Goal: Navigation & Orientation: Locate item on page

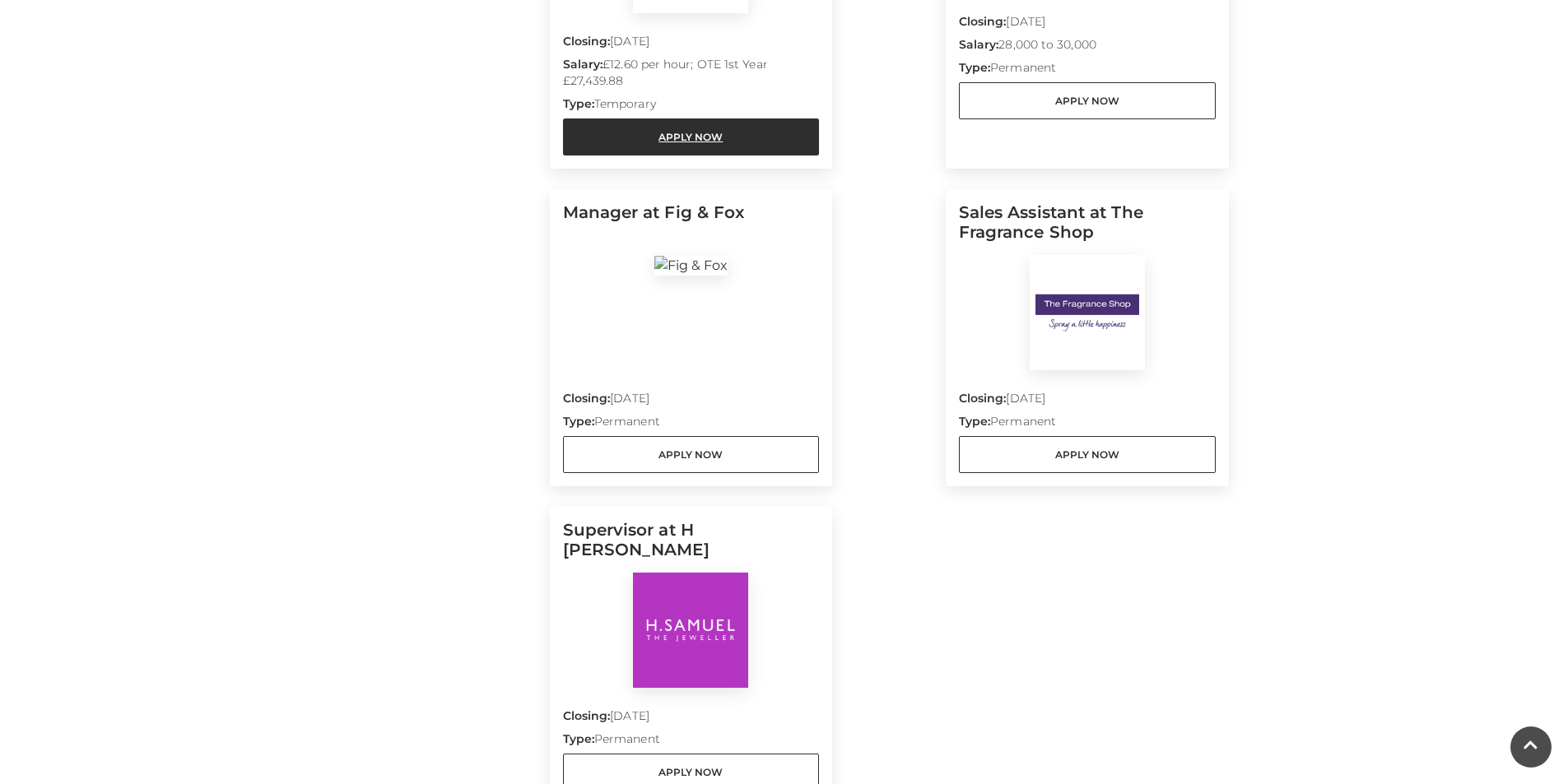
scroll to position [411, 0]
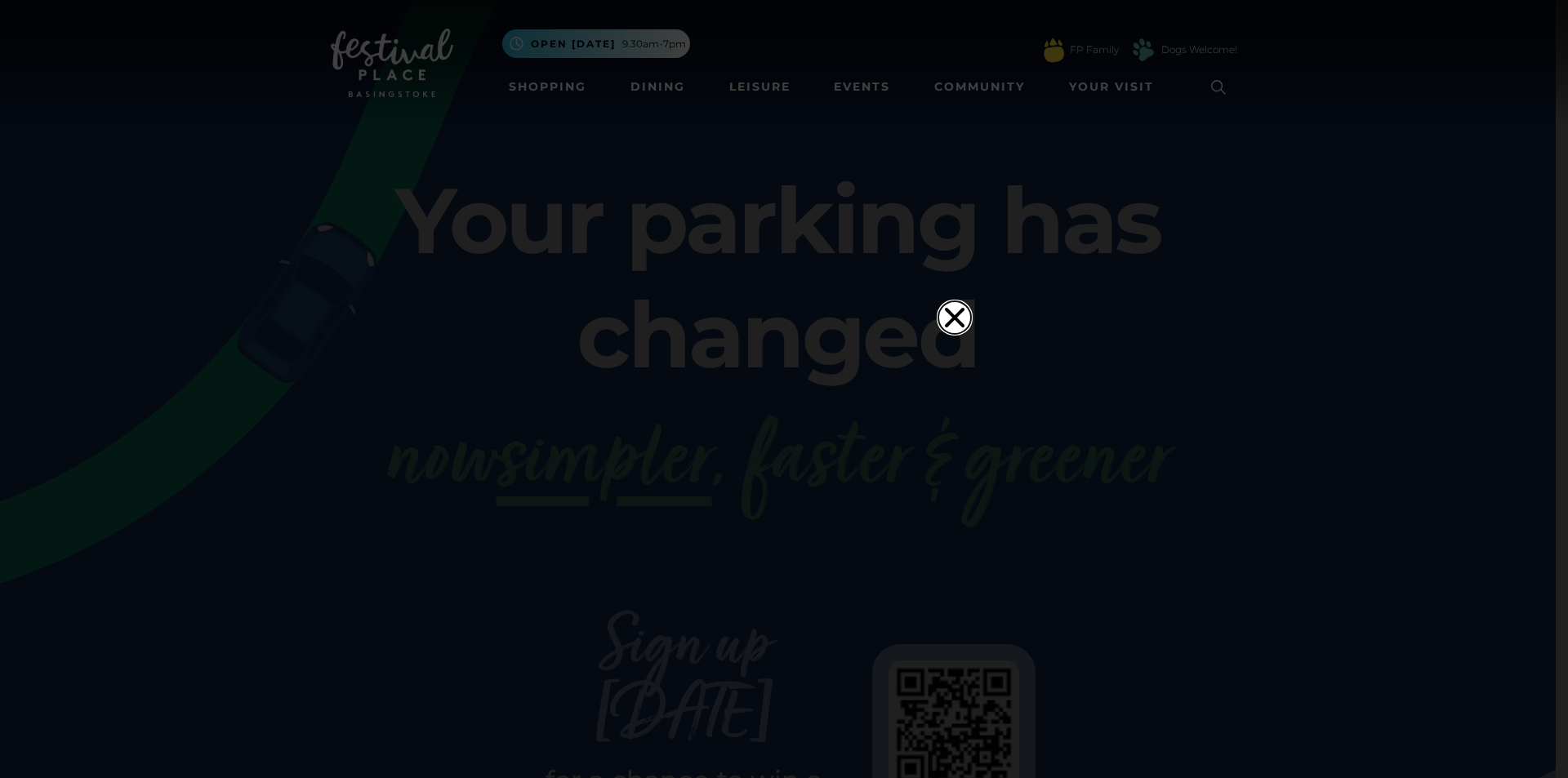
click at [941, 301] on icon "Close" at bounding box center [954, 317] width 32 height 32
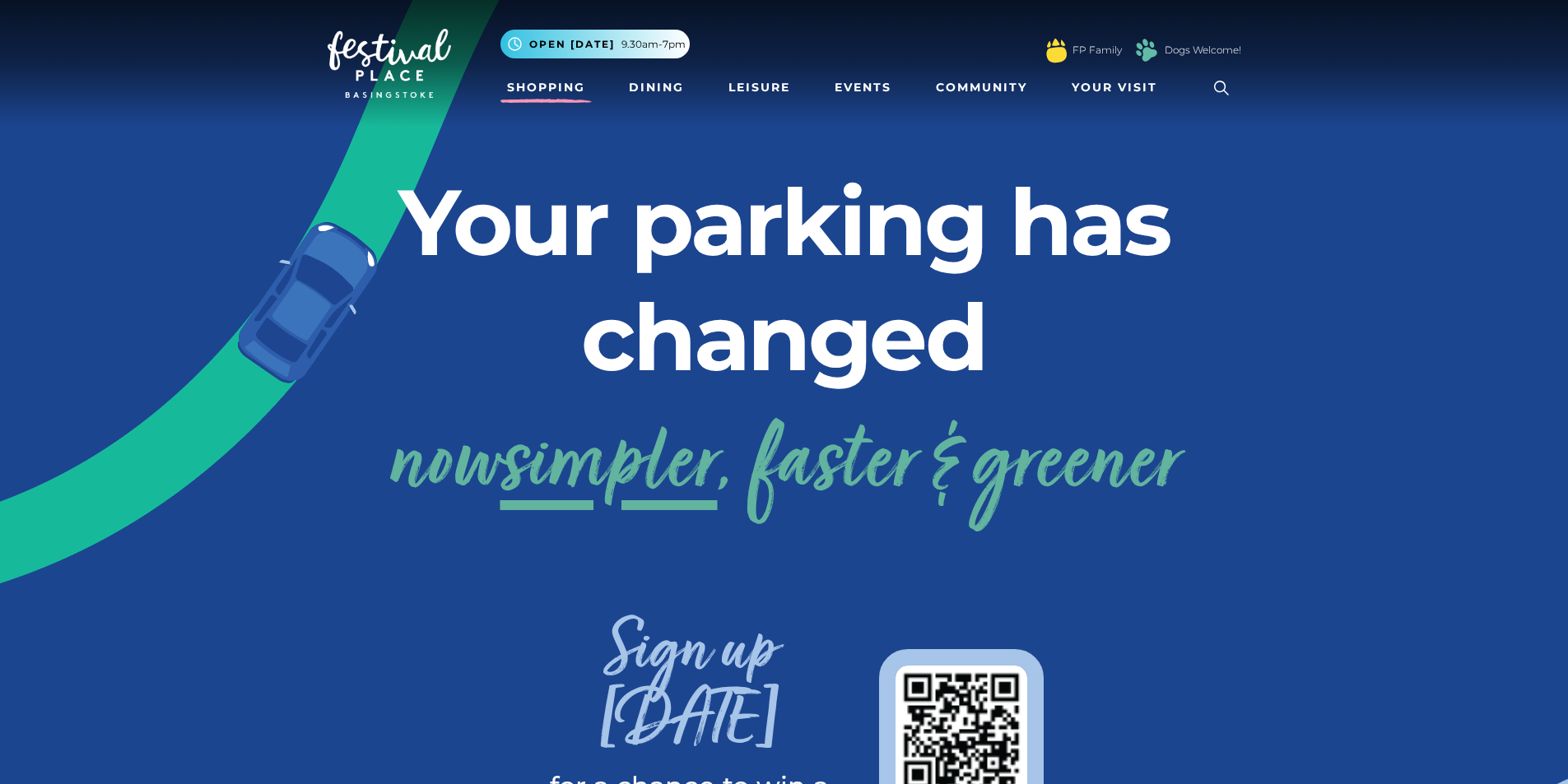
click at [544, 87] on link "Shopping" at bounding box center [546, 87] width 91 height 31
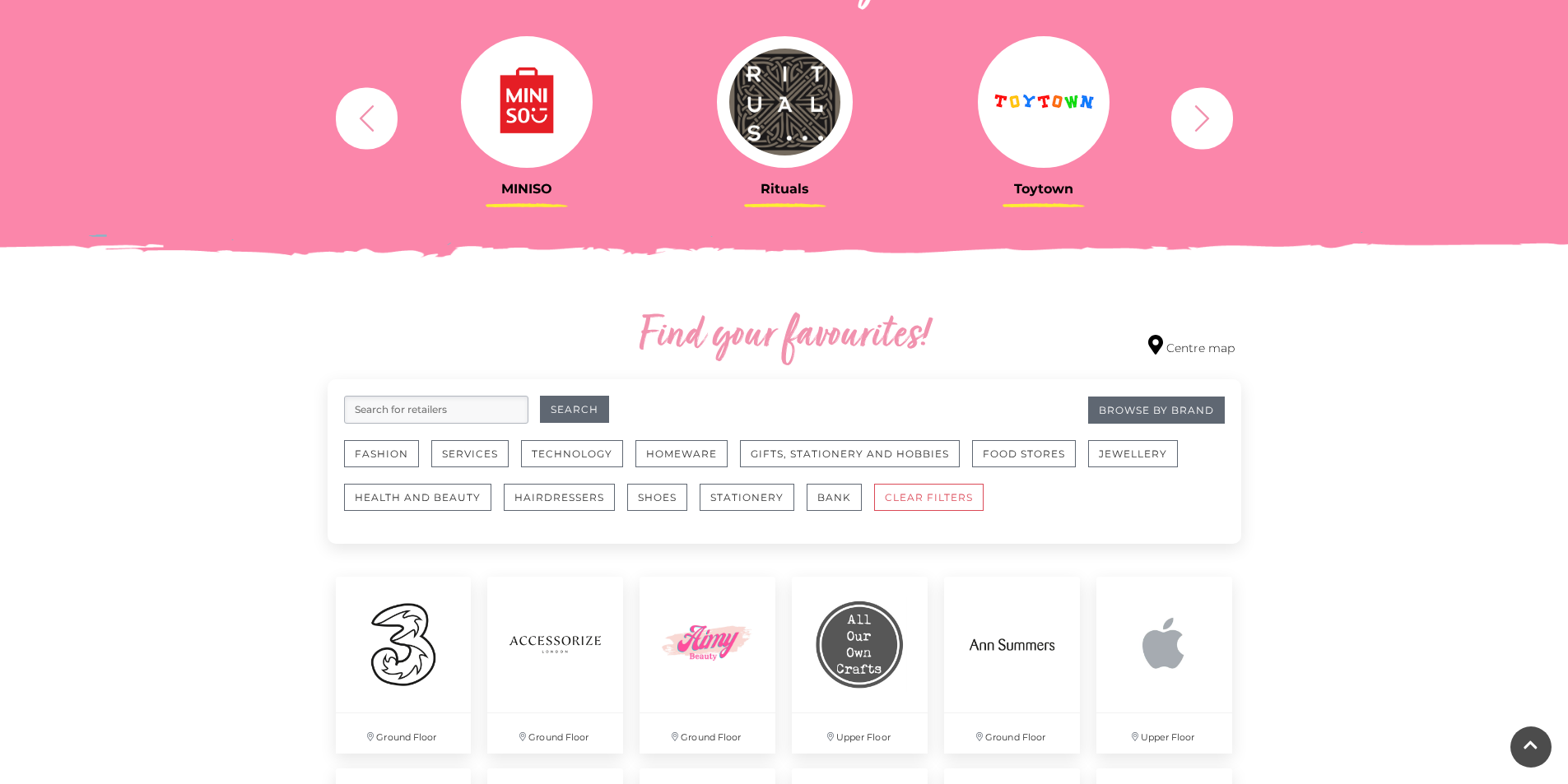
scroll to position [740, 0]
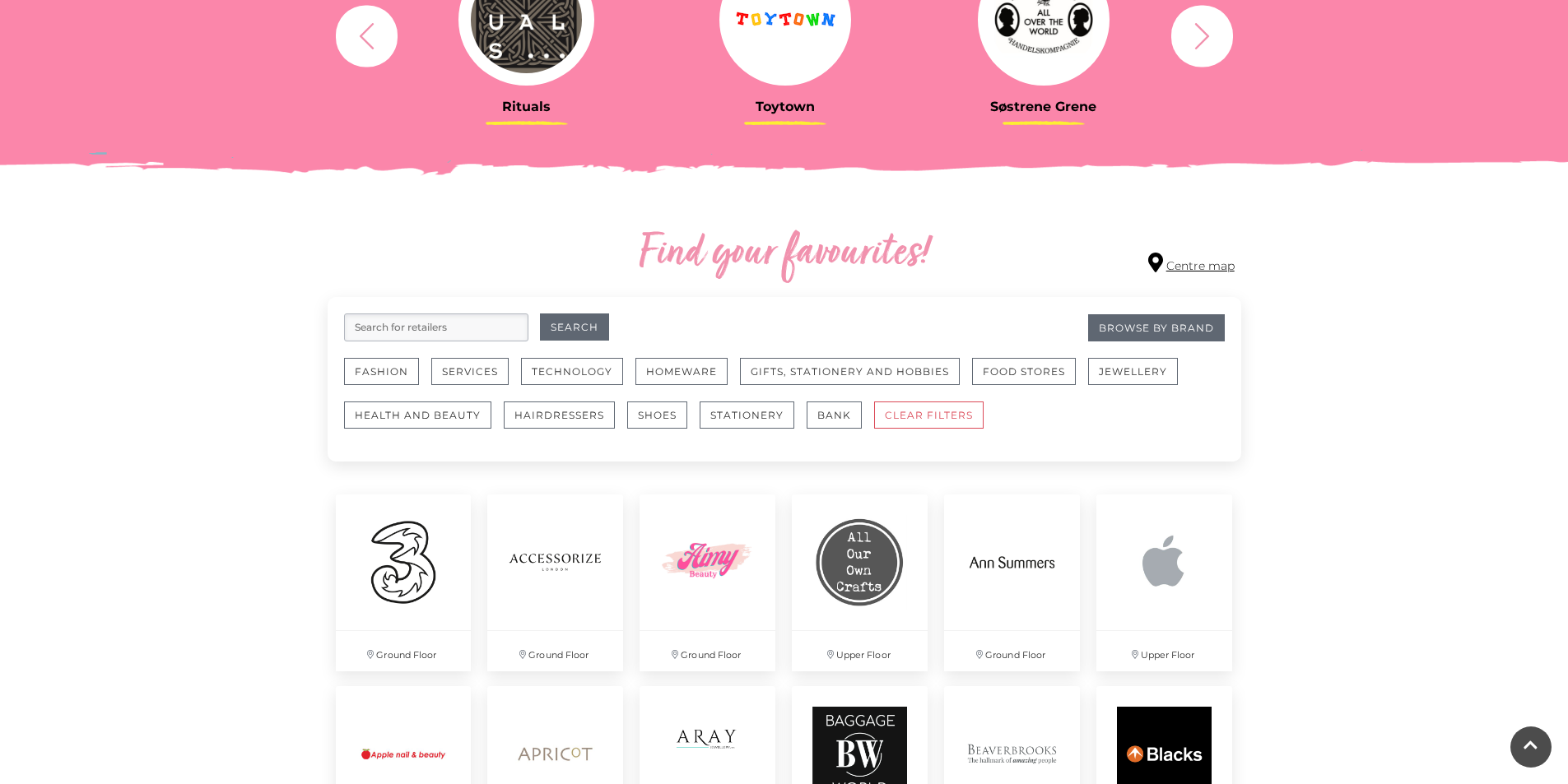
click at [1150, 256] on icon at bounding box center [1155, 263] width 15 height 20
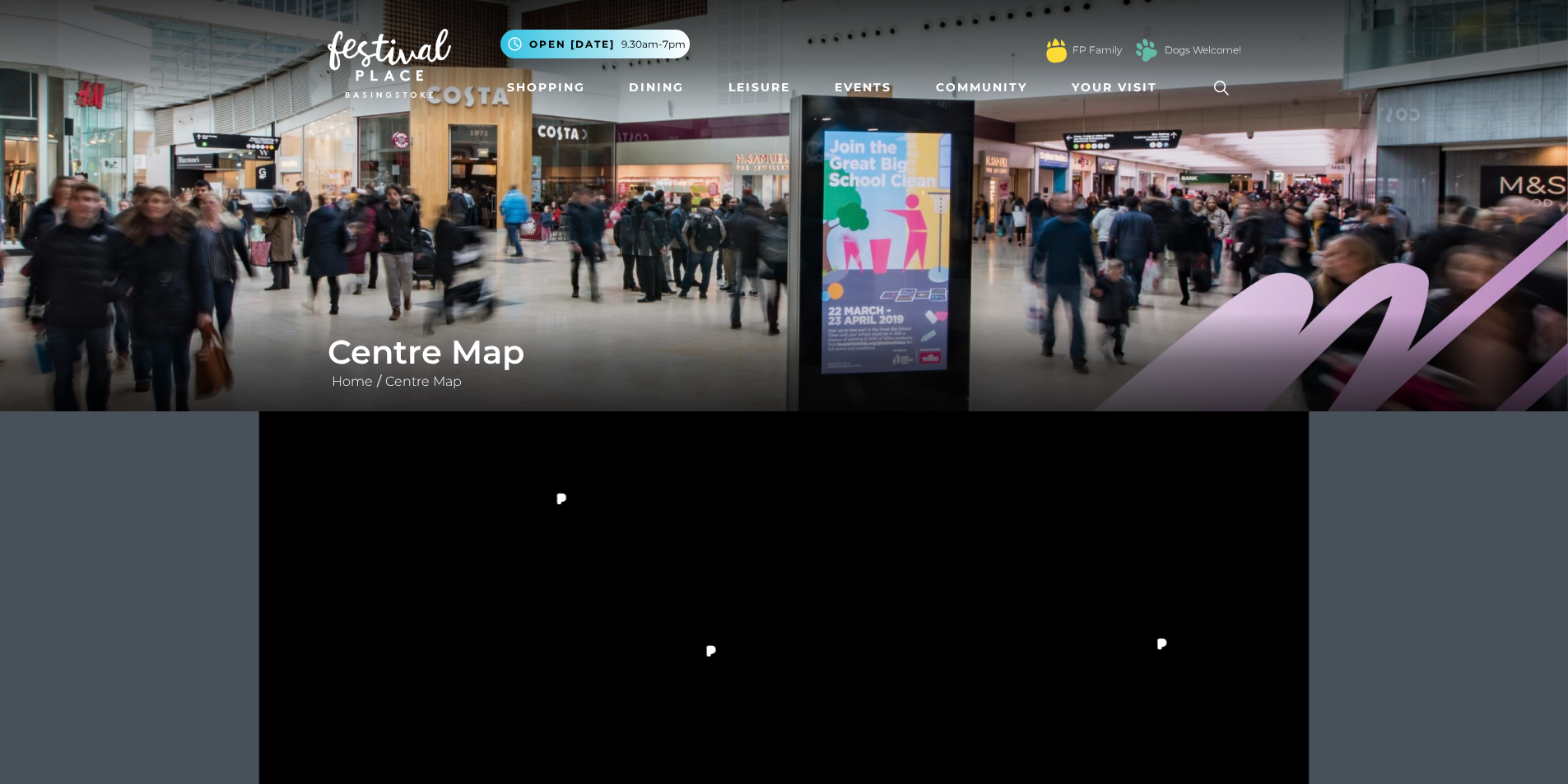
scroll to position [411, 0]
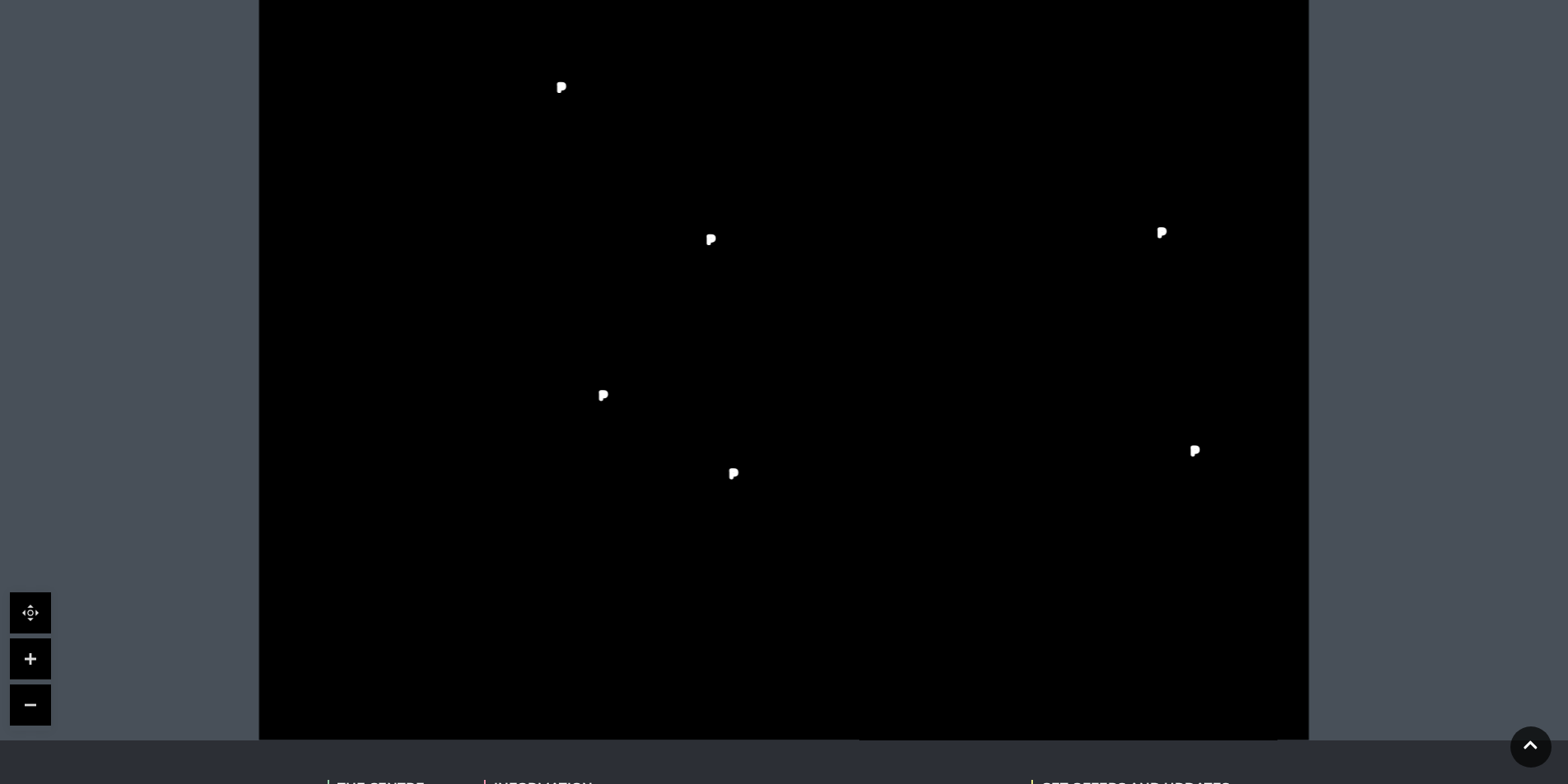
click at [30, 657] on link at bounding box center [31, 659] width 42 height 42
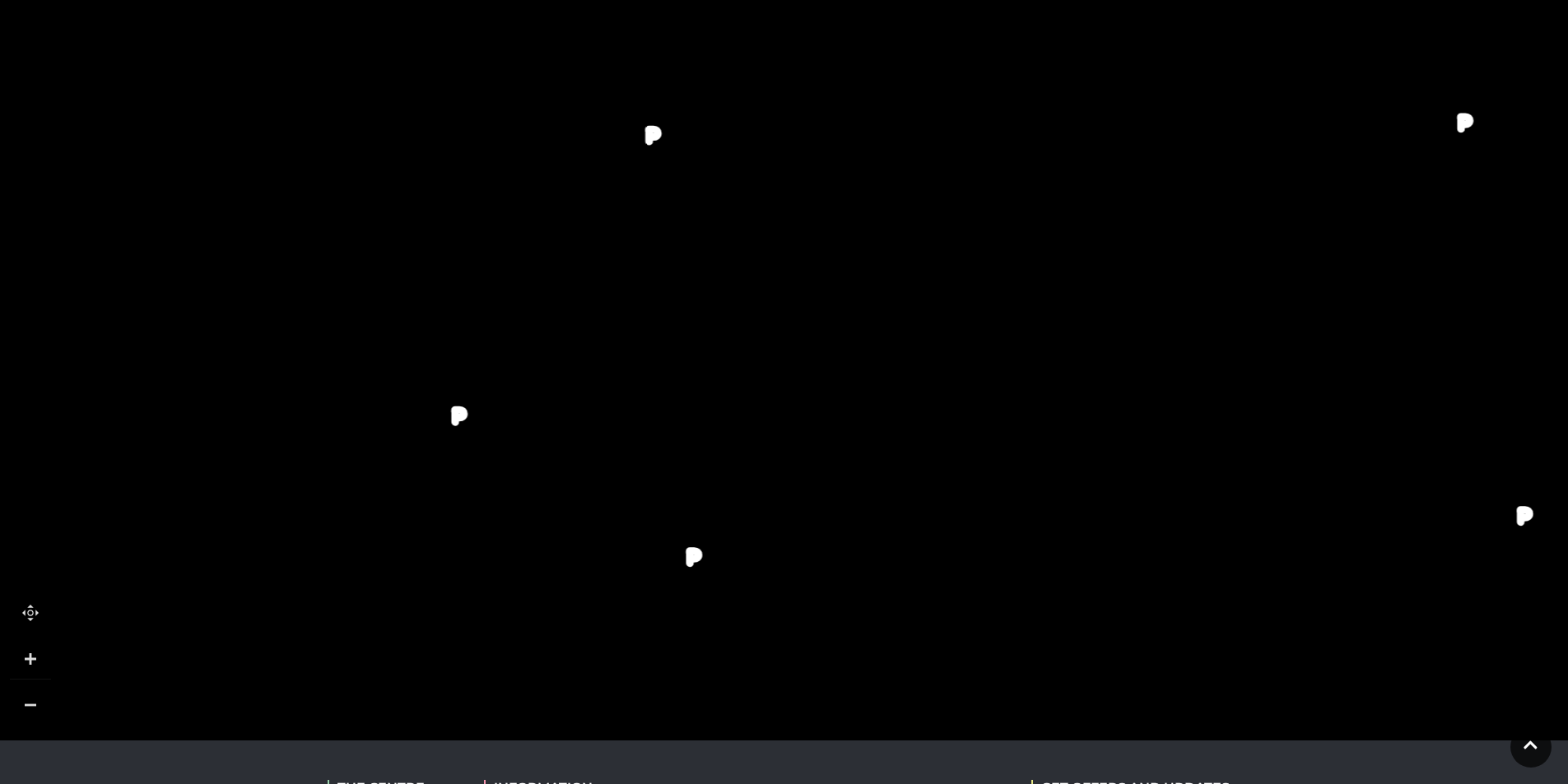
click at [30, 657] on link at bounding box center [31, 659] width 42 height 42
drag, startPoint x: 537, startPoint y: 413, endPoint x: 1081, endPoint y: 519, distance: 554.2
click at [1084, 519] on polygon at bounding box center [622, 624] width 1452 height 1683
drag, startPoint x: 868, startPoint y: 235, endPoint x: 931, endPoint y: 464, distance: 237.5
click at [981, 629] on rect at bounding box center [966, 629] width 58 height 133
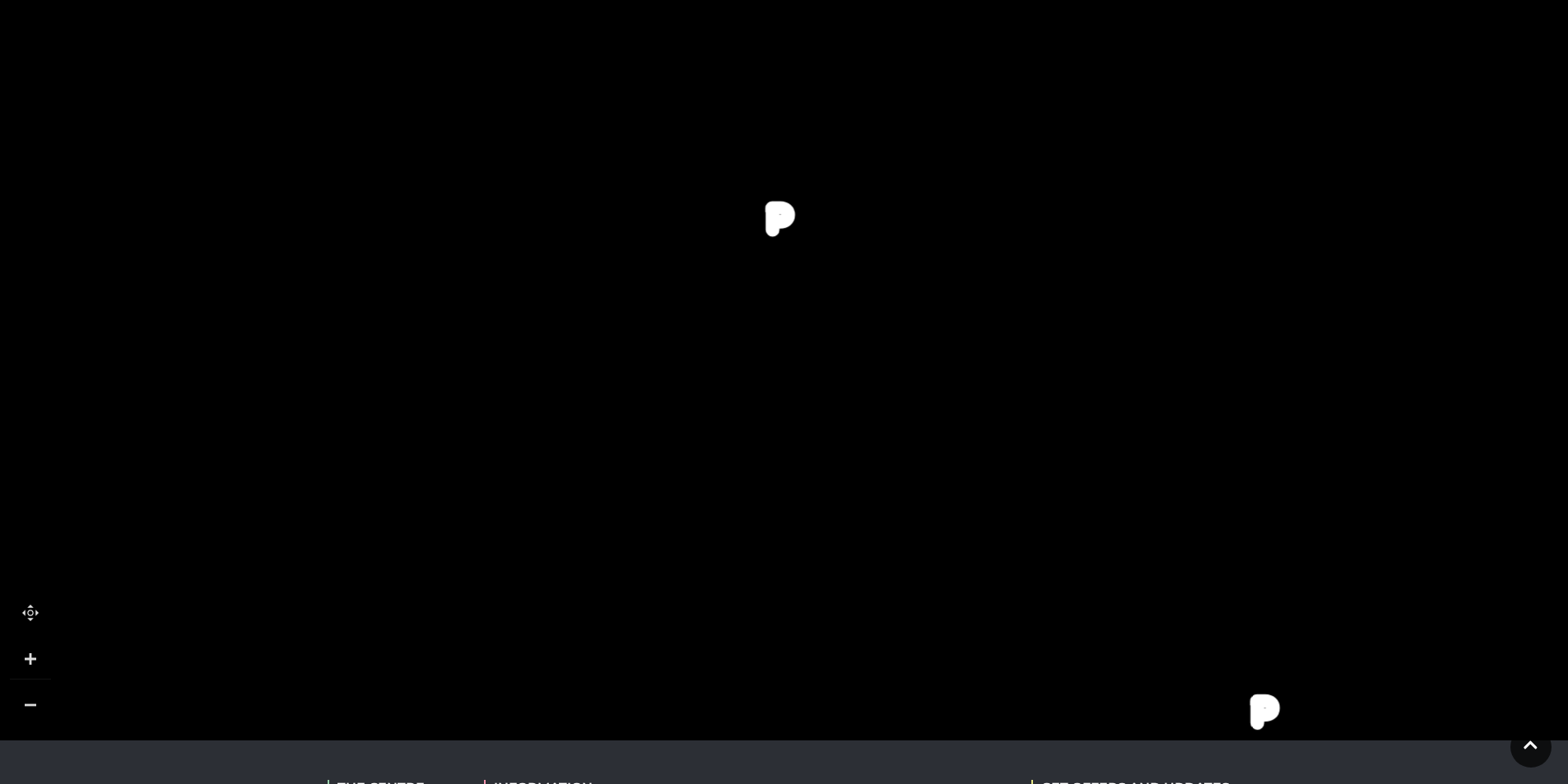
drag, startPoint x: 935, startPoint y: 510, endPoint x: 972, endPoint y: 617, distance: 113.2
click at [972, 617] on rect at bounding box center [942, 676] width 69 height 133
drag, startPoint x: 930, startPoint y: 449, endPoint x: 929, endPoint y: 339, distance: 110.0
drag, startPoint x: 711, startPoint y: 292, endPoint x: 815, endPoint y: 206, distance: 135.0
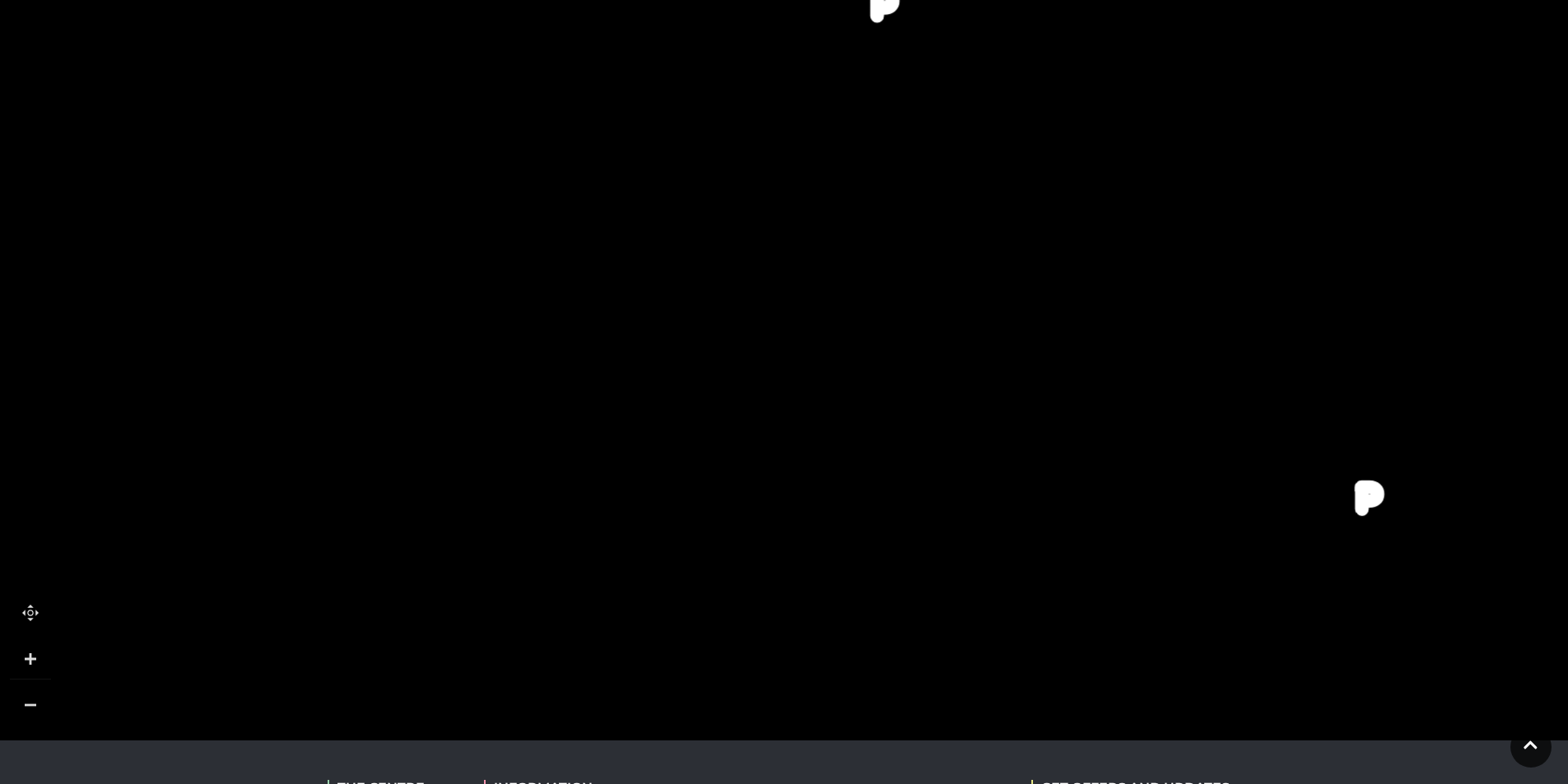
click at [815, 206] on rect at bounding box center [850, 248] width 147 height 85
drag, startPoint x: 848, startPoint y: 325, endPoint x: 703, endPoint y: 304, distance: 146.5
click at [877, 238] on polygon at bounding box center [885, 266] width 147 height 61
drag, startPoint x: 878, startPoint y: 402, endPoint x: 716, endPoint y: 351, distance: 169.8
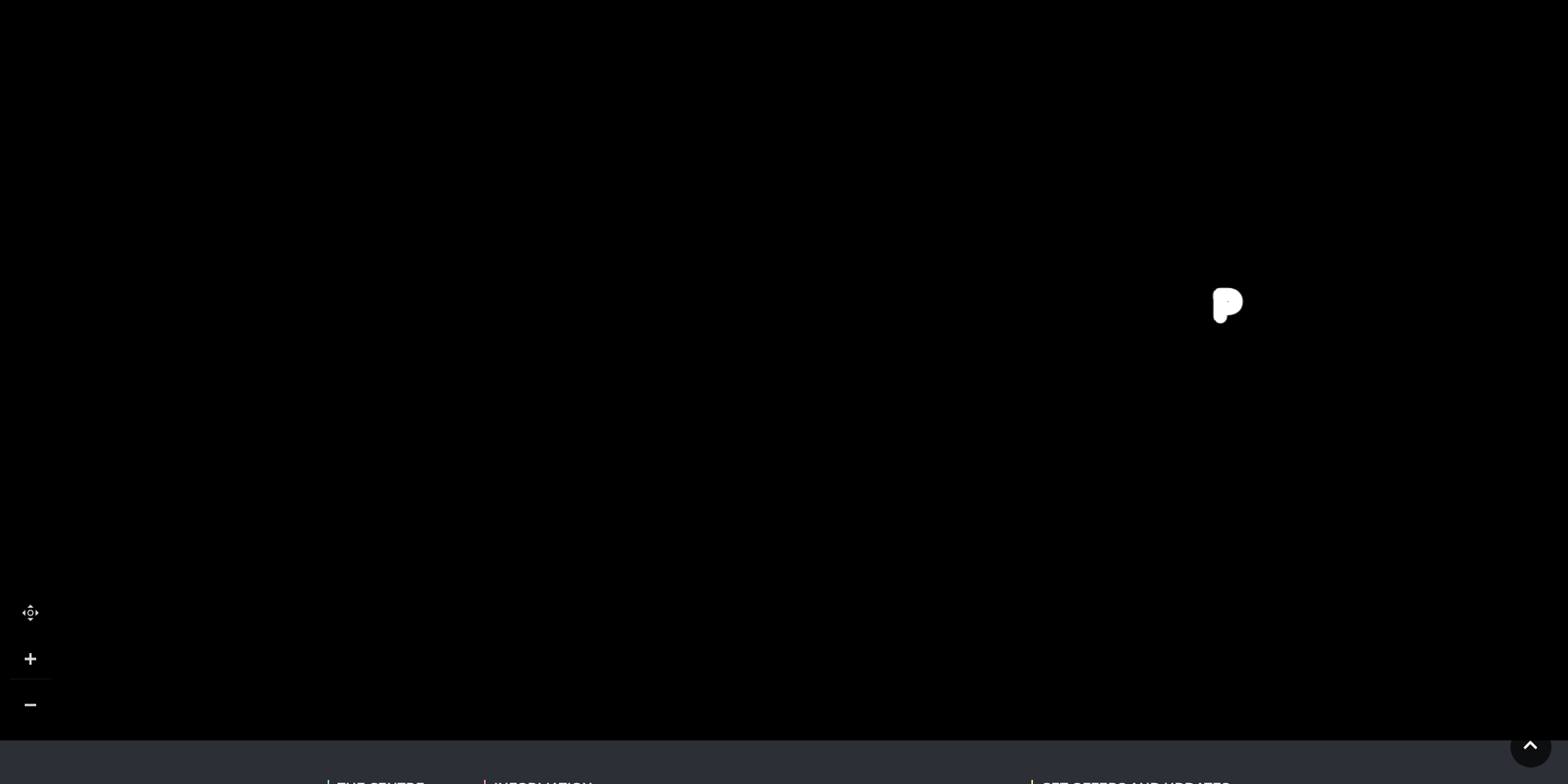
drag, startPoint x: 794, startPoint y: 332, endPoint x: 777, endPoint y: 321, distance: 20.2
click at [777, 321] on rect at bounding box center [763, 270] width 38 height 133
drag, startPoint x: 873, startPoint y: 335, endPoint x: 884, endPoint y: 168, distance: 167.4
click at [884, 168] on rect at bounding box center [917, 103] width 69 height 133
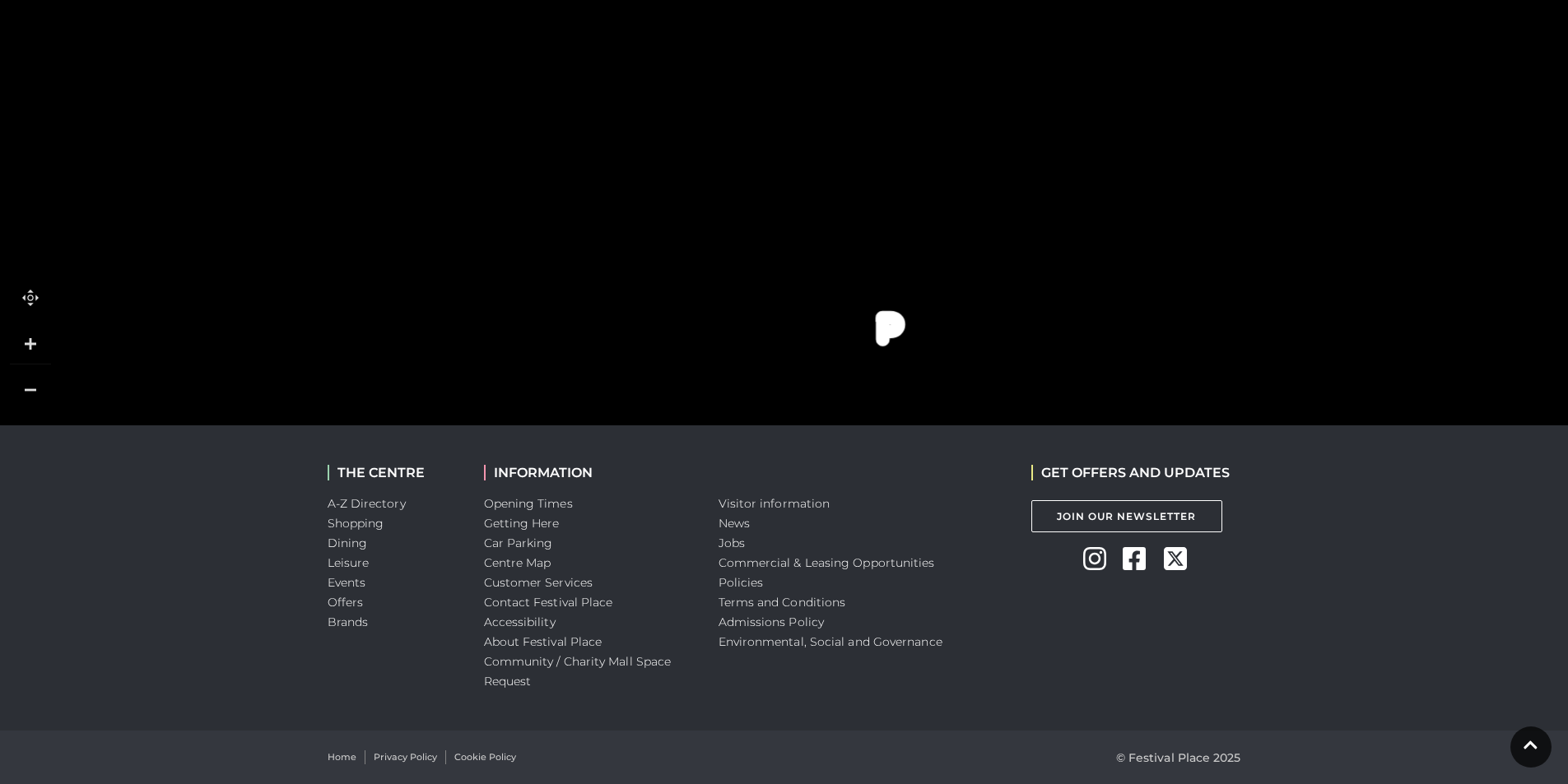
scroll to position [563, 0]
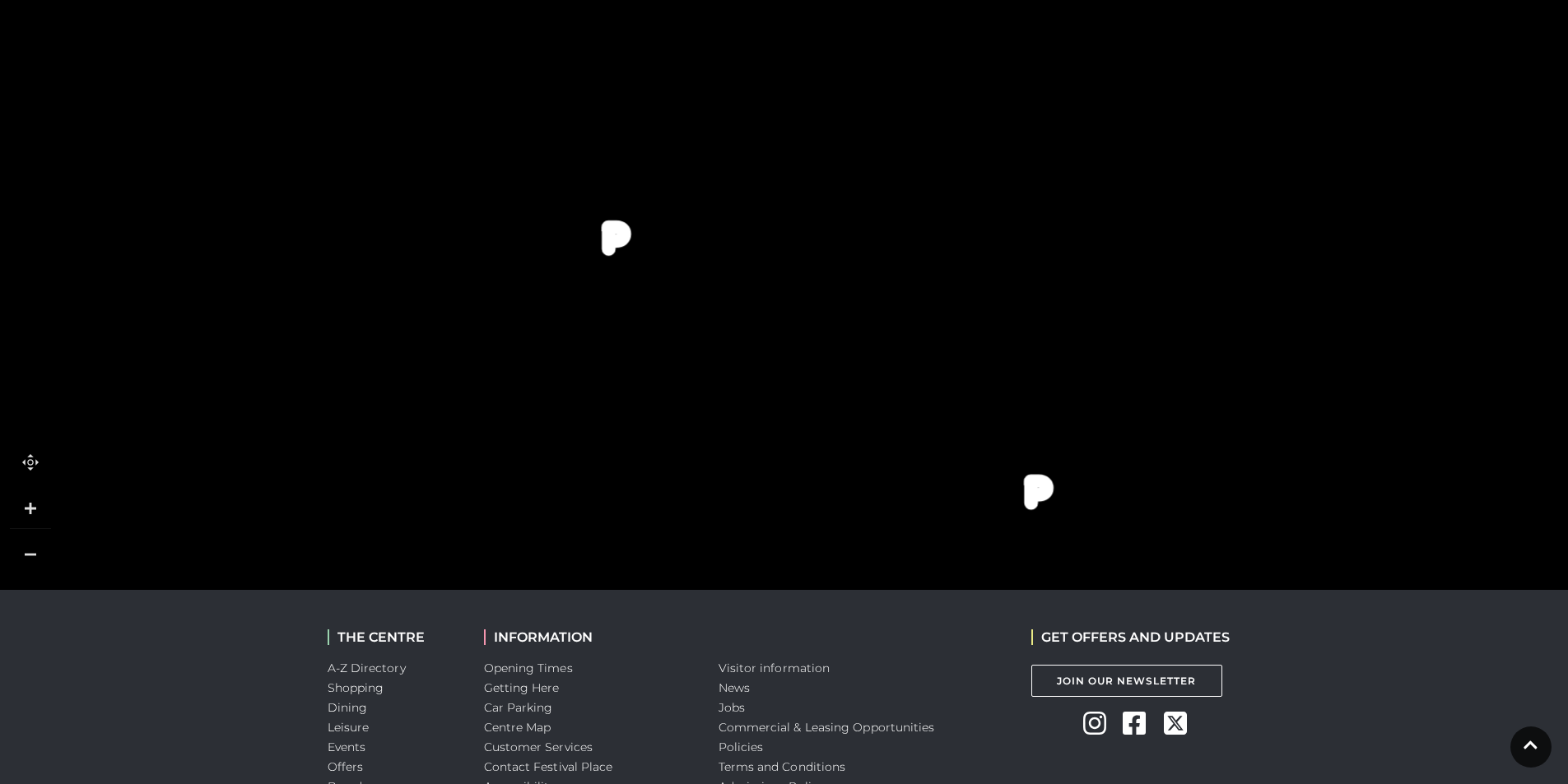
drag, startPoint x: 1173, startPoint y: 399, endPoint x: 899, endPoint y: 199, distance: 339.2
click at [871, 149] on rect at bounding box center [886, 132] width 134 height 51
drag, startPoint x: 1030, startPoint y: 321, endPoint x: 1005, endPoint y: 250, distance: 75.3
click at [1005, 250] on polygon at bounding box center [497, 269] width 1452 height 1683
drag, startPoint x: 981, startPoint y: 505, endPoint x: 773, endPoint y: 397, distance: 234.4
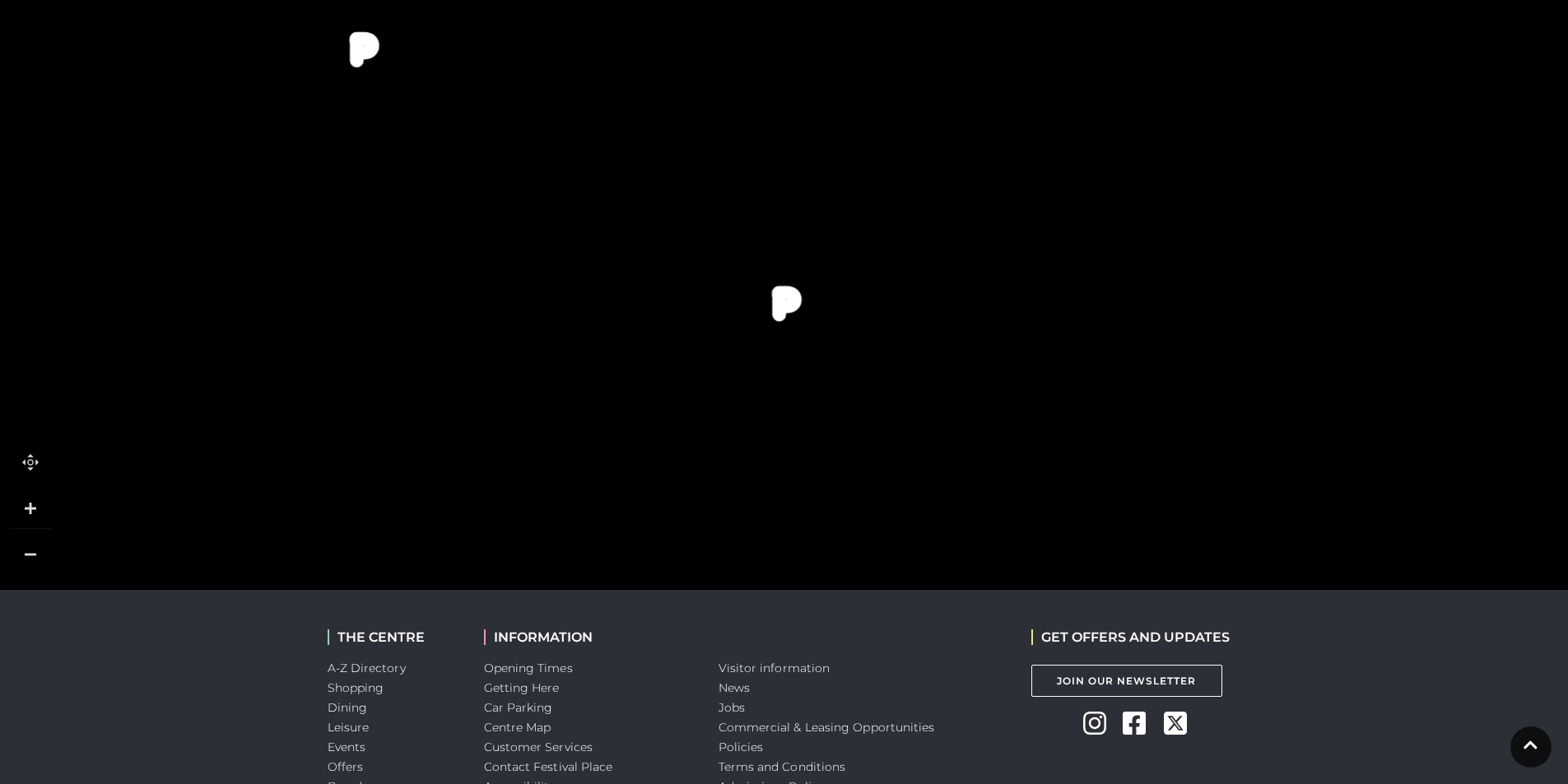
click at [773, 397] on polygon at bounding box center [266, 145] width 1452 height 1683
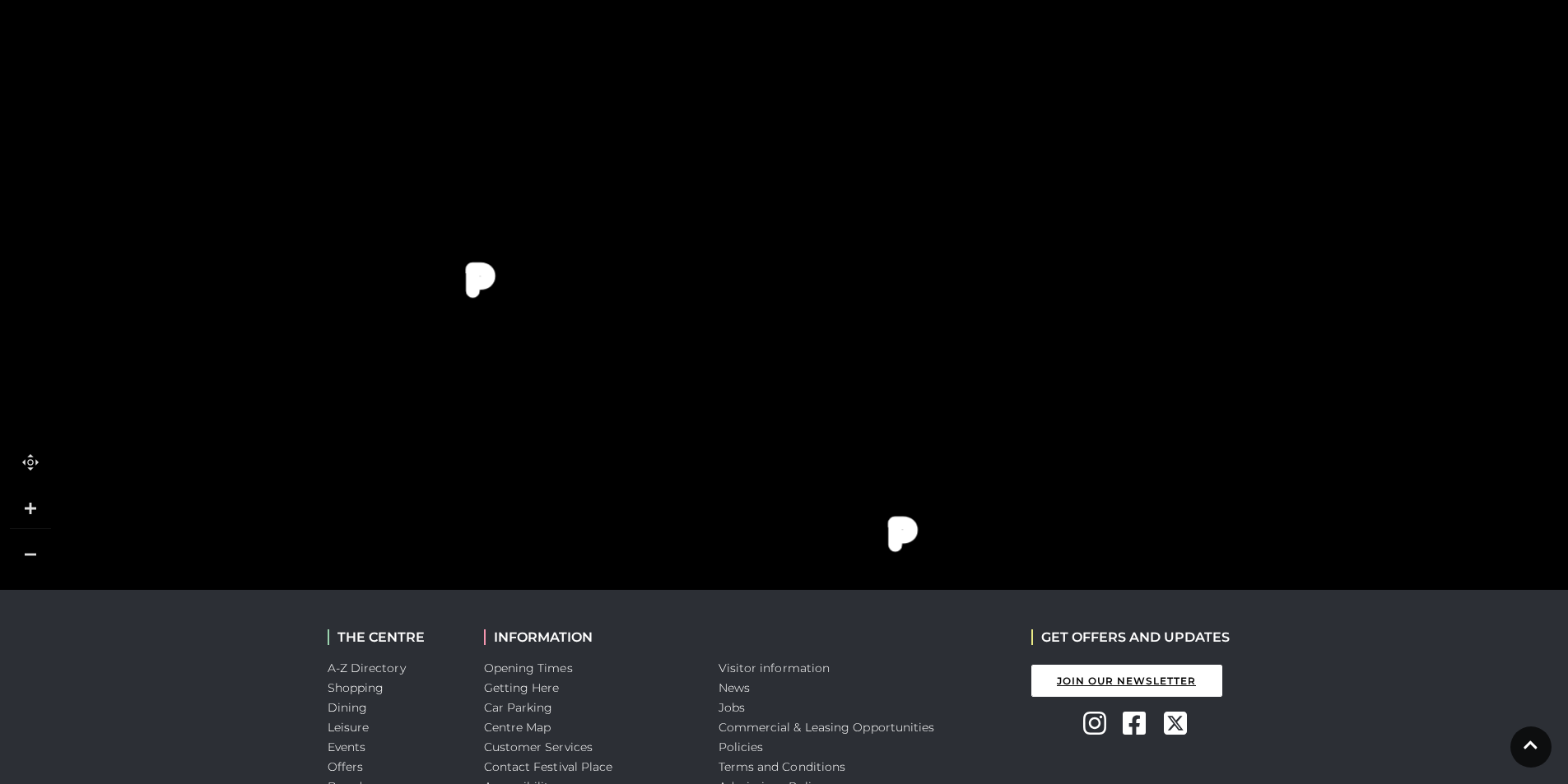
drag, startPoint x: 935, startPoint y: 368, endPoint x: 1071, endPoint y: 686, distance: 345.9
click at [1071, 685] on body "Skip to Navigation Skip to Content Toggle navigation .st5{fill:none;stroke:#FFF…" at bounding box center [784, 193] width 1568 height 1512
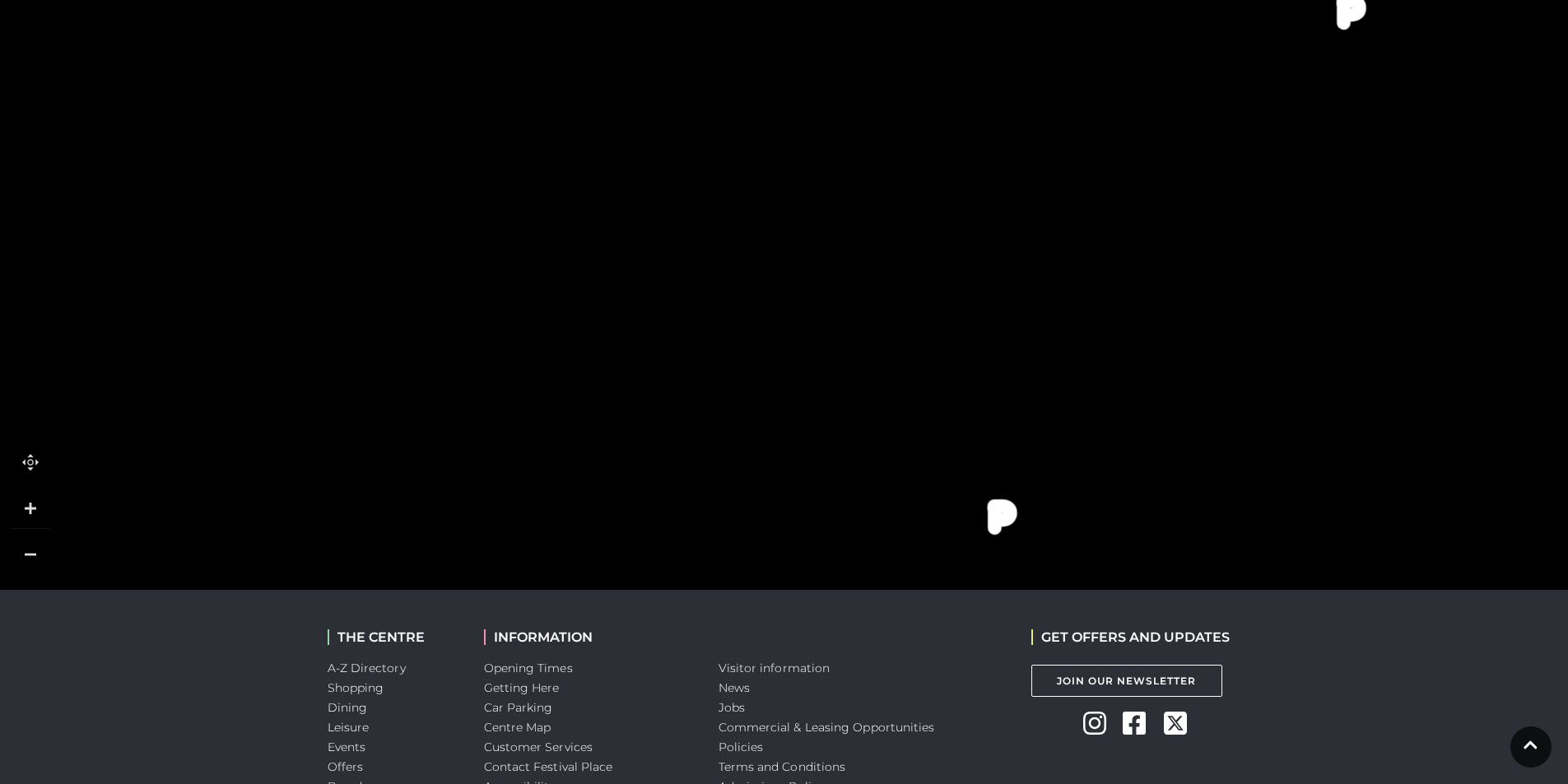
drag, startPoint x: 667, startPoint y: 344, endPoint x: 1191, endPoint y: 585, distance: 576.8
click at [1191, 585] on icon at bounding box center [1586, 435] width 4267 height 2400
drag, startPoint x: 1059, startPoint y: 448, endPoint x: 1068, endPoint y: 396, distance: 52.8
click at [1068, 396] on rect at bounding box center [970, 419] width 246 height 74
drag, startPoint x: 979, startPoint y: 417, endPoint x: 1040, endPoint y: 383, distance: 69.8
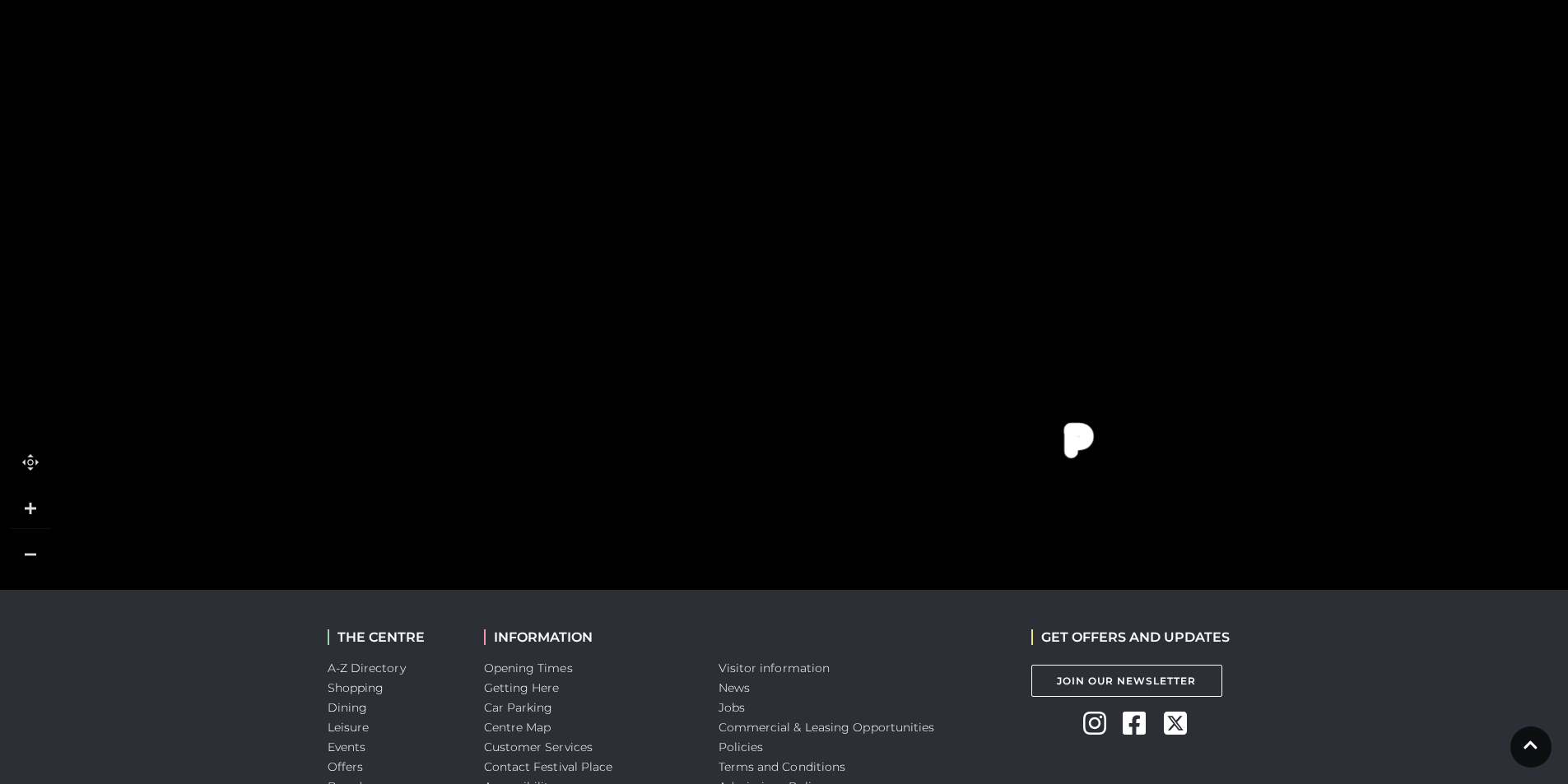
click at [1040, 383] on rect at bounding box center [1035, 390] width 246 height 74
drag, startPoint x: 928, startPoint y: 396, endPoint x: 902, endPoint y: 322, distance: 78.4
click at [902, 322] on rect at bounding box center [1007, 307] width 246 height 74
drag, startPoint x: 838, startPoint y: 364, endPoint x: 845, endPoint y: 256, distance: 108.2
click at [845, 256] on polygon at bounding box center [959, 346] width 1452 height 1683
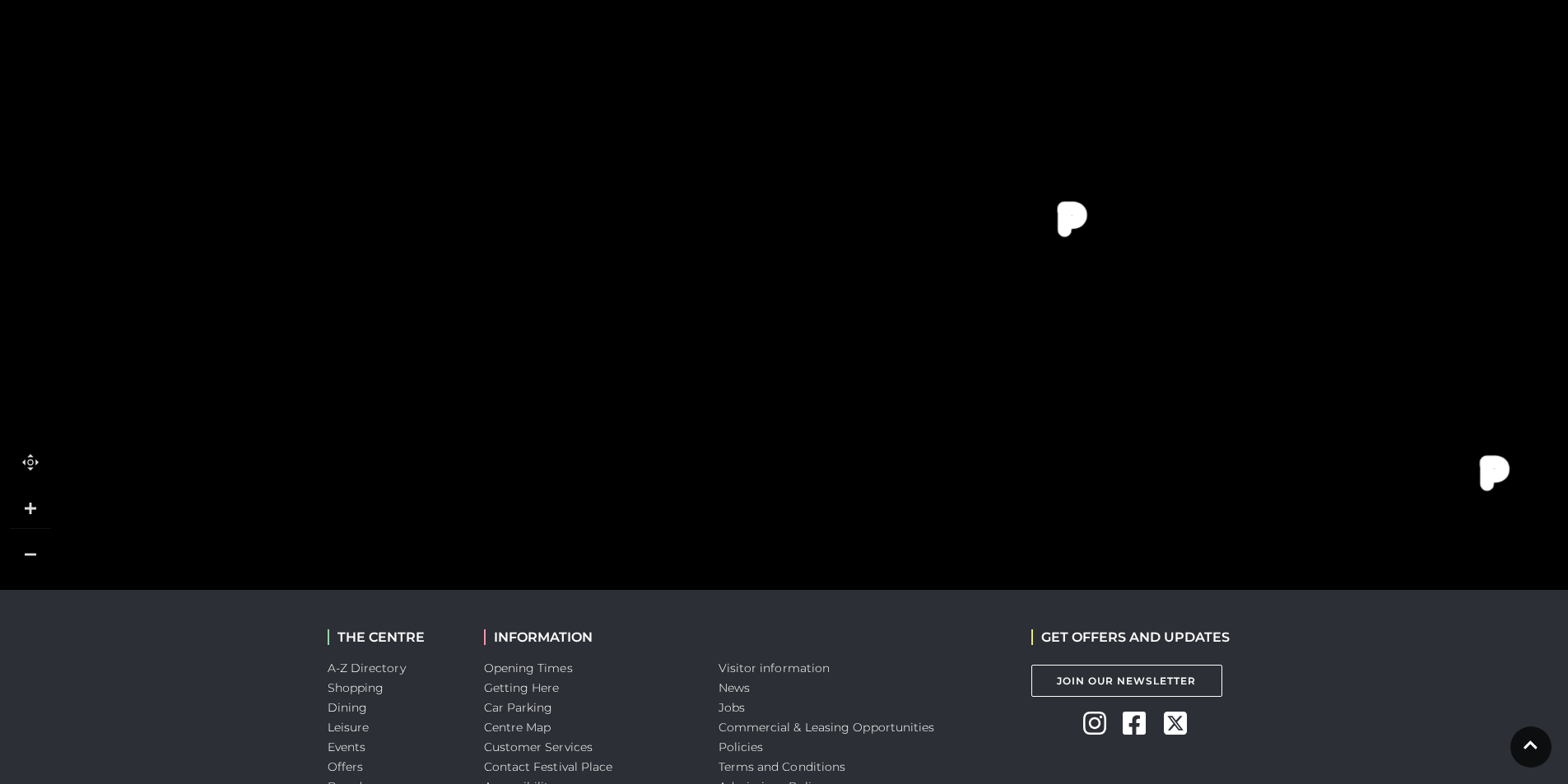
drag, startPoint x: 848, startPoint y: 379, endPoint x: 862, endPoint y: 347, distance: 34.9
click at [862, 347] on polygon at bounding box center [974, 314] width 1452 height 1683
drag, startPoint x: 862, startPoint y: 347, endPoint x: 861, endPoint y: 278, distance: 69.0
click at [861, 278] on polygon at bounding box center [969, 248] width 1452 height 1683
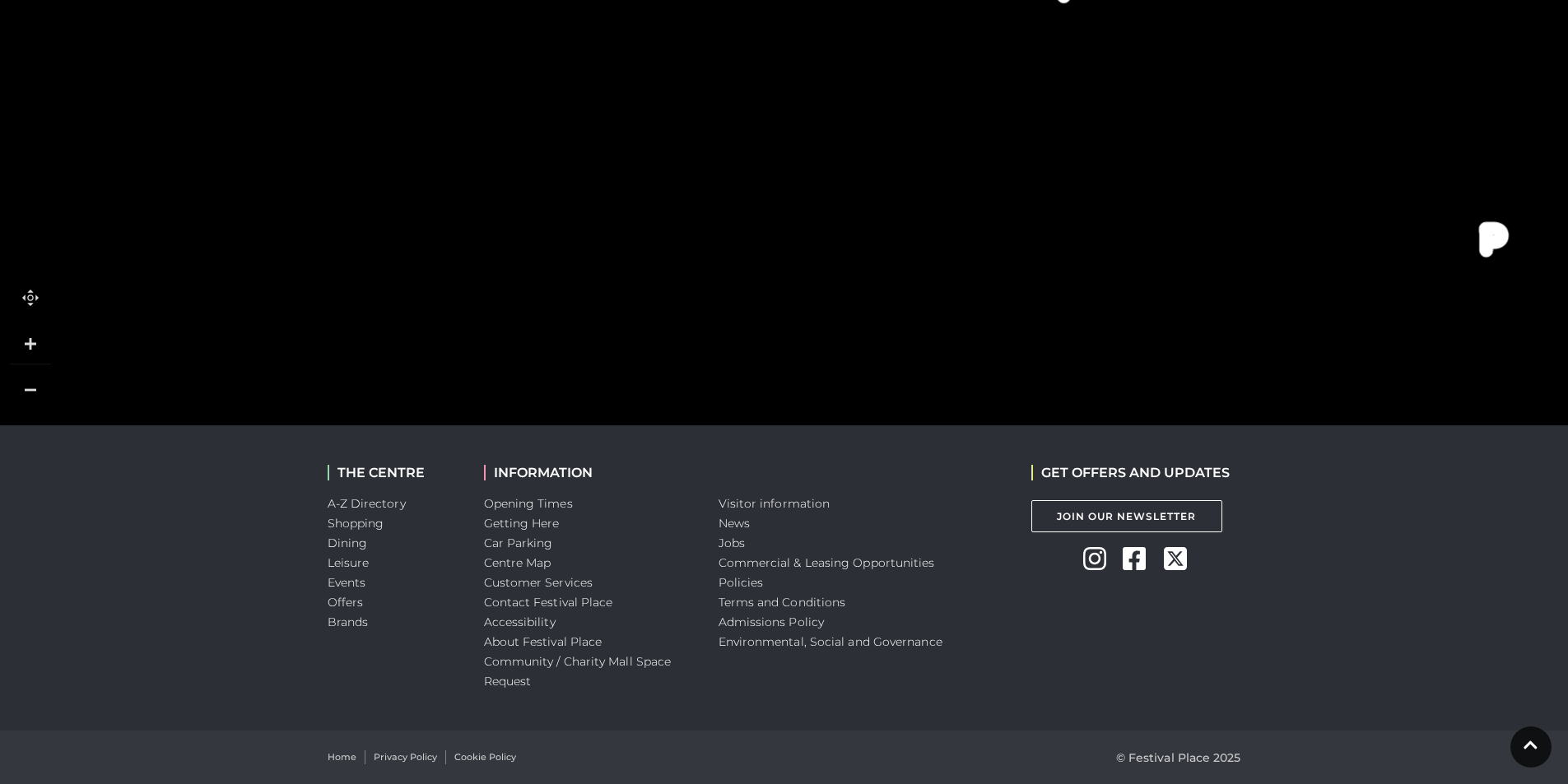
scroll to position [479, 0]
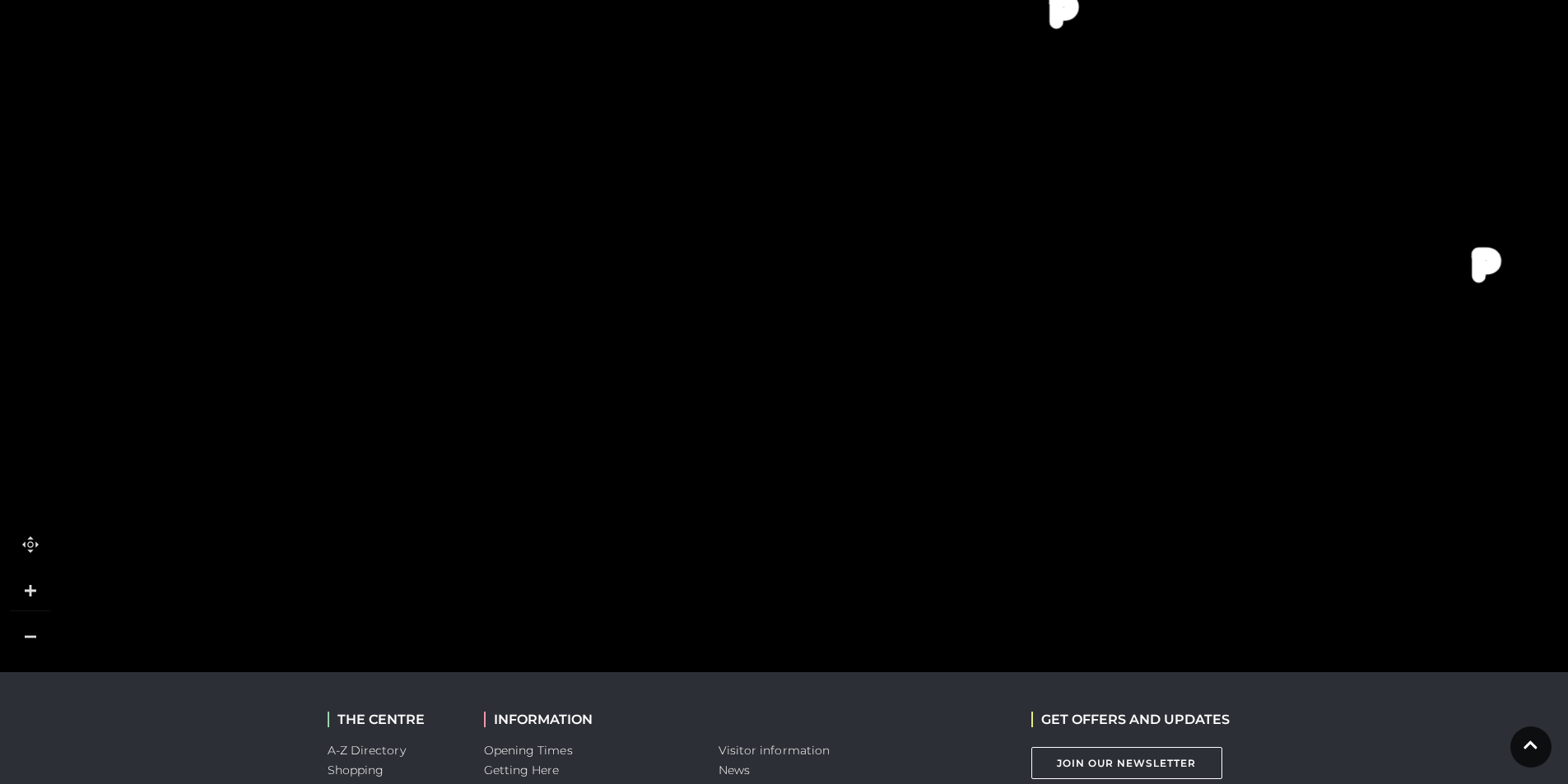
drag, startPoint x: 790, startPoint y: 357, endPoint x: 781, endPoint y: 145, distance: 212.2
click at [770, 148] on tspan "Boswells" at bounding box center [770, 148] width 0 height 0
